Goal: Submit feedback/report problem: Submit feedback/report problem

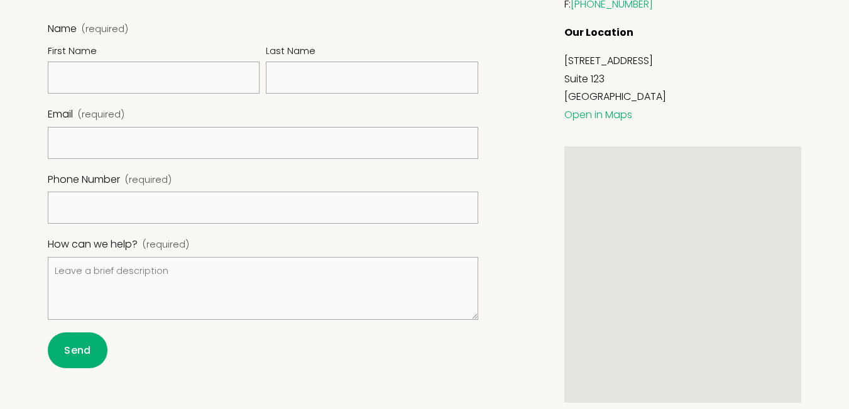
scroll to position [584, 0]
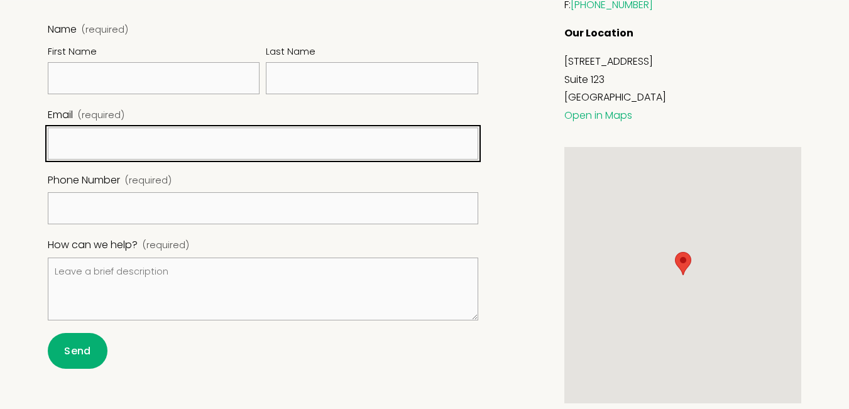
drag, startPoint x: 94, startPoint y: 143, endPoint x: 106, endPoint y: 159, distance: 20.6
click at [102, 155] on input "Email (required)" at bounding box center [263, 144] width 431 height 32
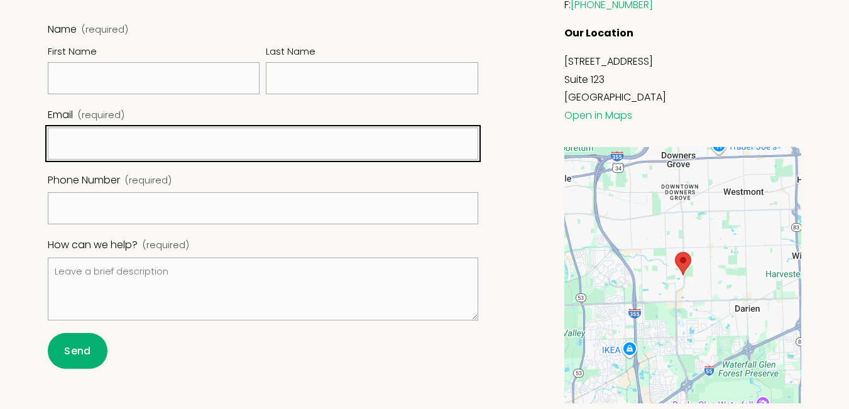
type input "jennifer@dandyreviewaitools.com"
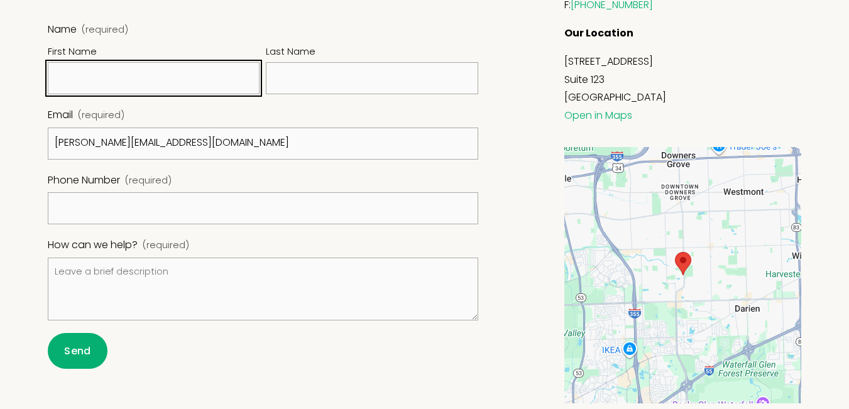
type input "Jennifer"
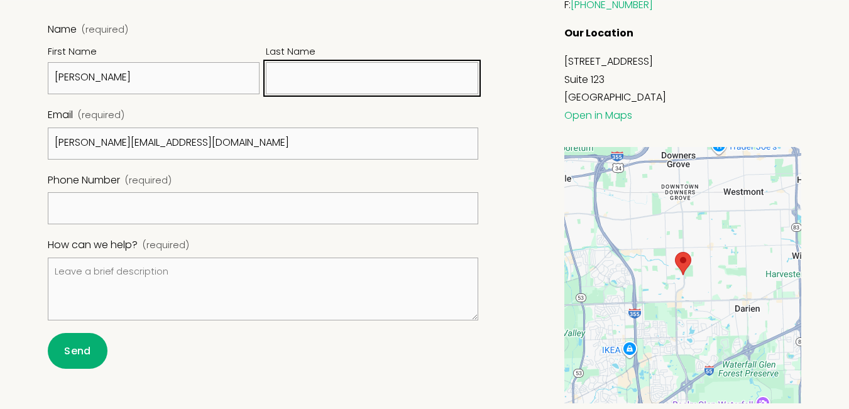
type input "Obrien"
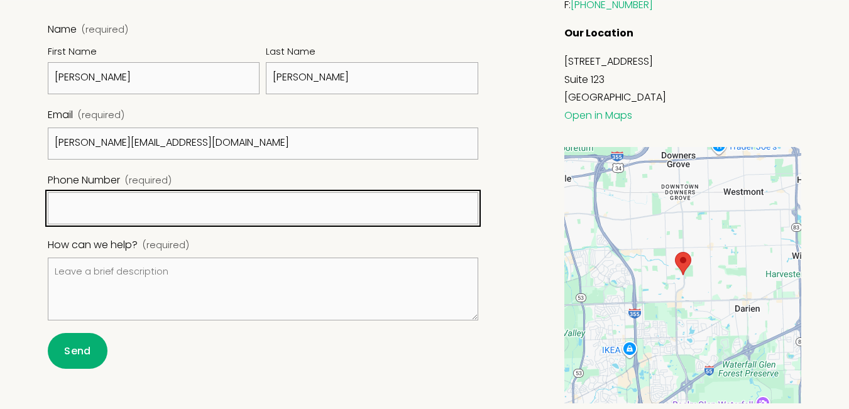
type input "(949) 755-7782"
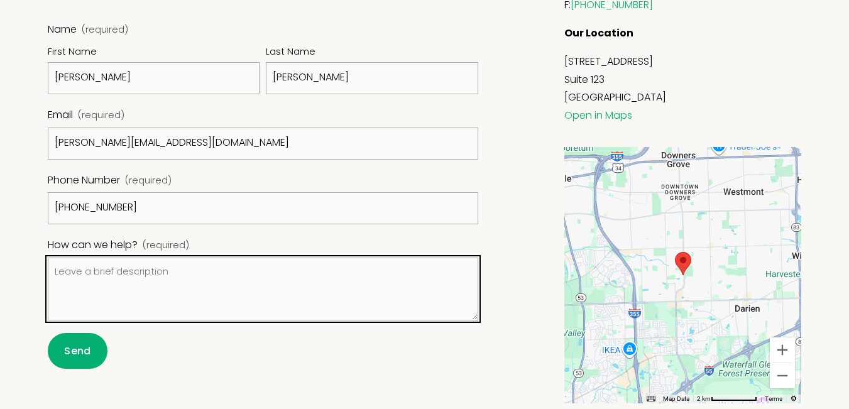
click at [100, 273] on textarea "How can we help? (required)" at bounding box center [263, 289] width 431 height 63
paste textarea "I noticed you have 11 (1, 2 and 3 star) bad reviews for Quantum Counseling Inc.…"
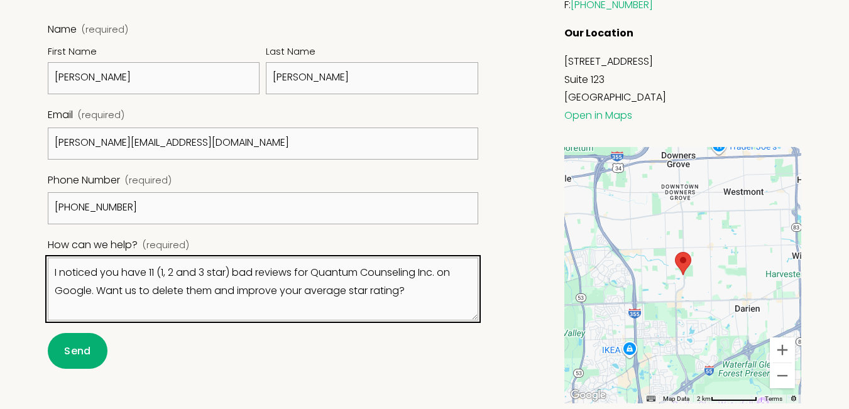
scroll to position [378, 0]
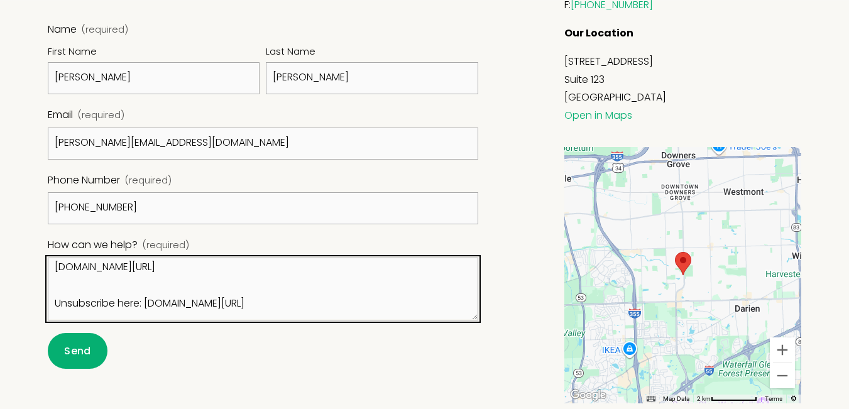
type textarea "I noticed you have 11 (1, 2 and 3 star) bad reviews for Quantum Counseling Inc.…"
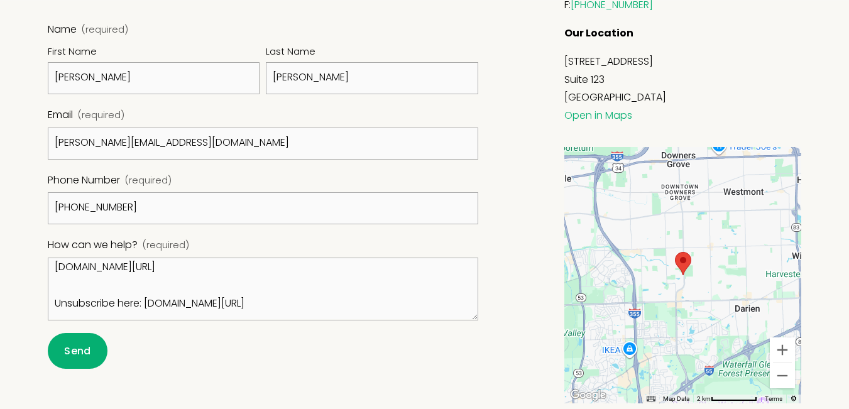
click at [48, 333] on button "Send Send" at bounding box center [78, 351] width 60 height 36
